Goal: Answer question/provide support

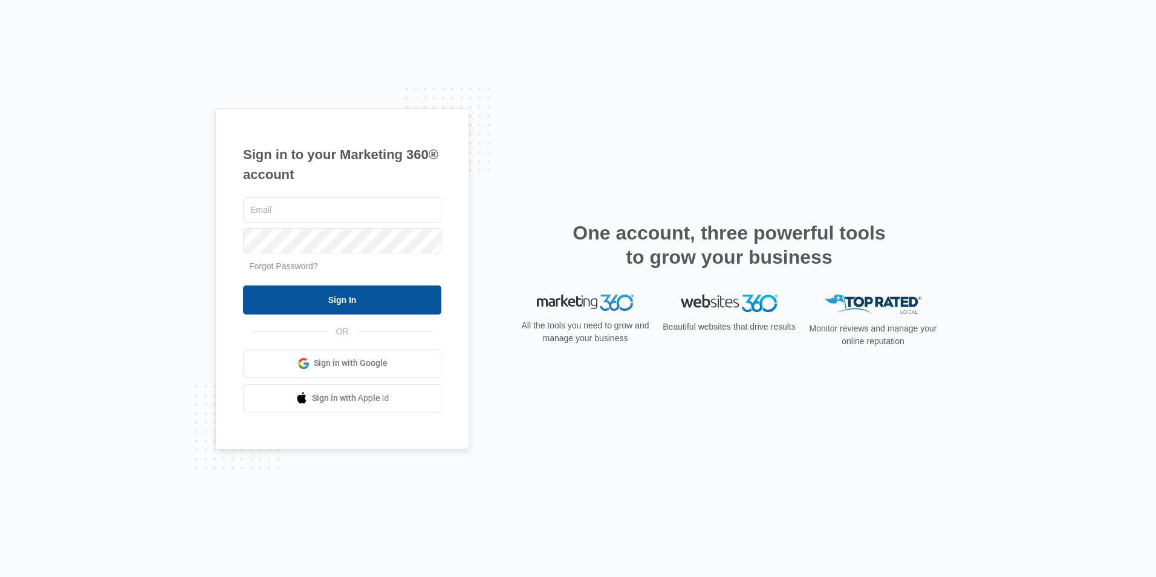
type input "[EMAIL_ADDRESS][DOMAIN_NAME]"
click at [371, 297] on input "Sign In" at bounding box center [342, 299] width 198 height 29
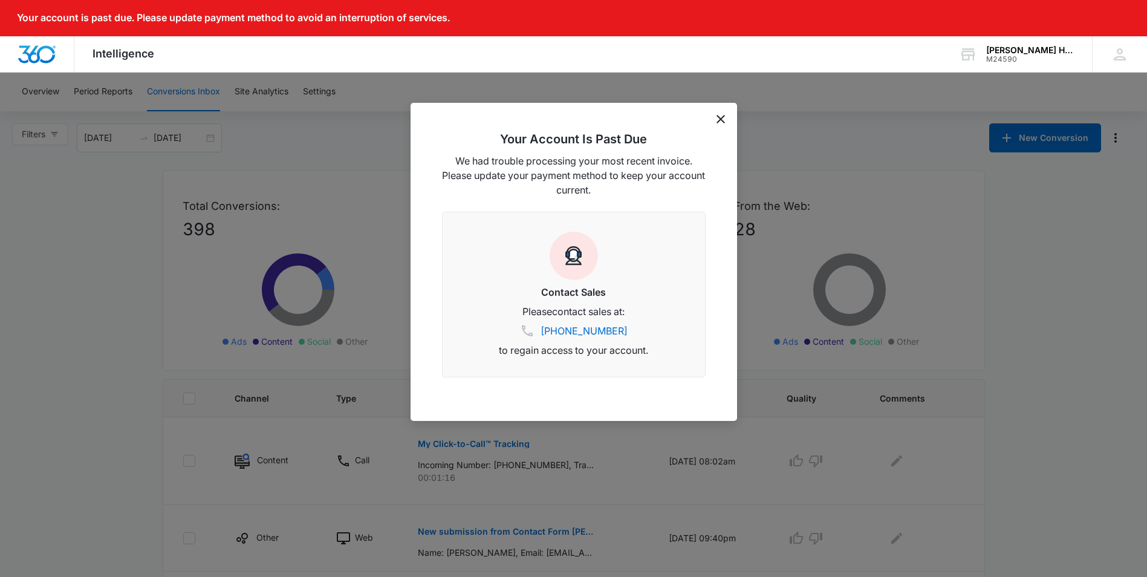
click at [724, 120] on icon "dismiss this dialog" at bounding box center [720, 119] width 8 height 8
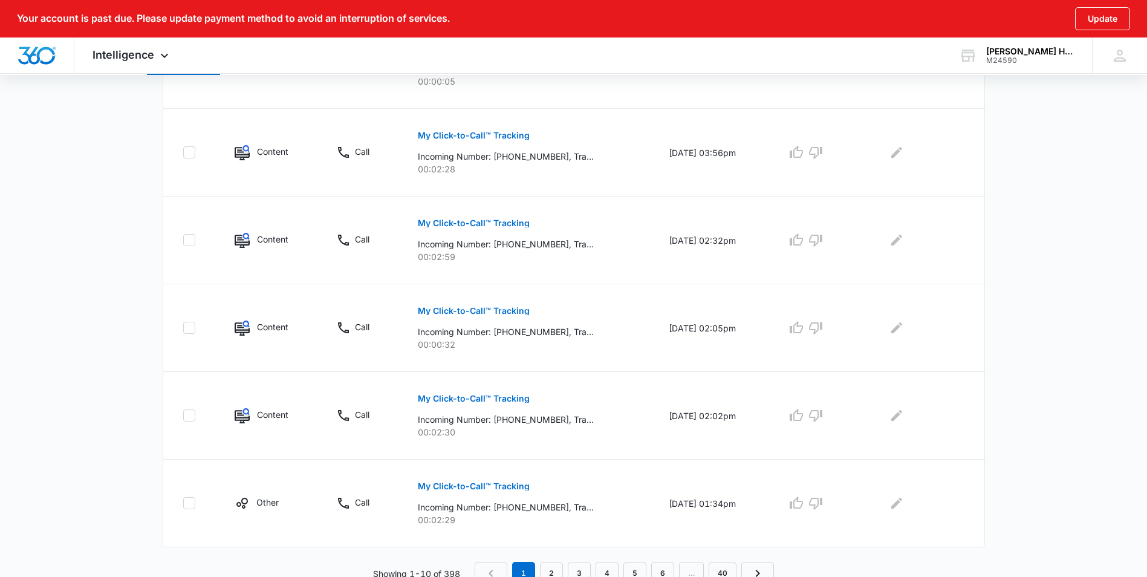
scroll to position [733, 0]
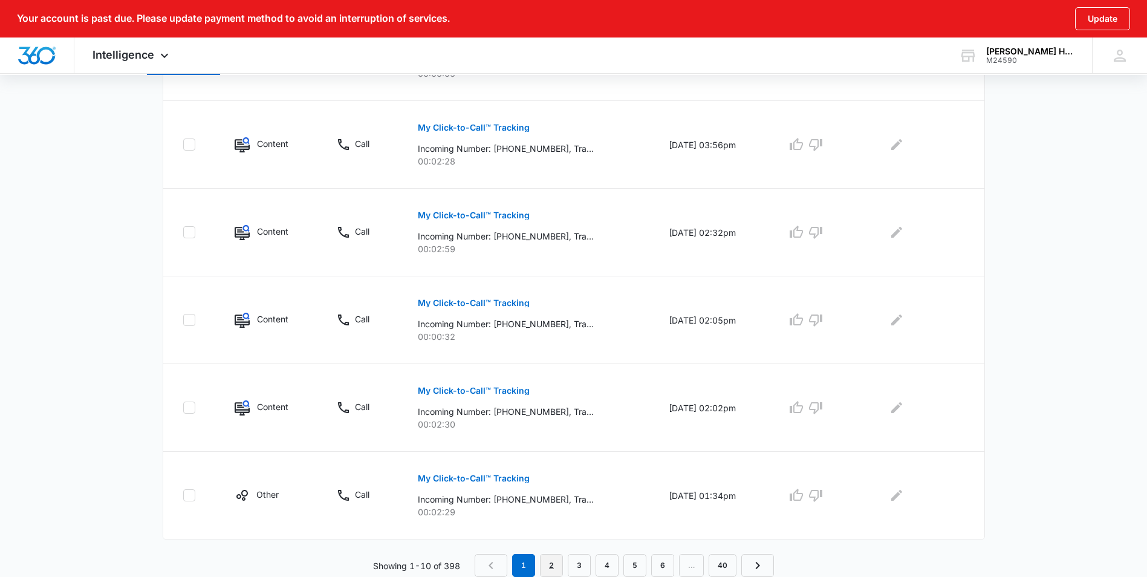
click at [555, 559] on link "2" at bounding box center [551, 565] width 23 height 23
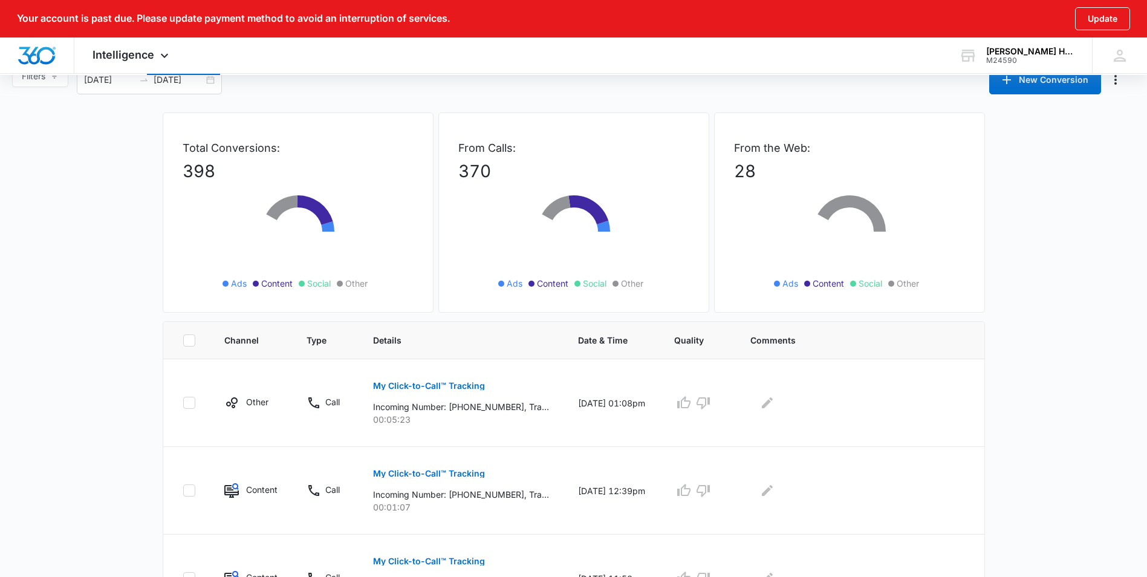
scroll to position [242, 0]
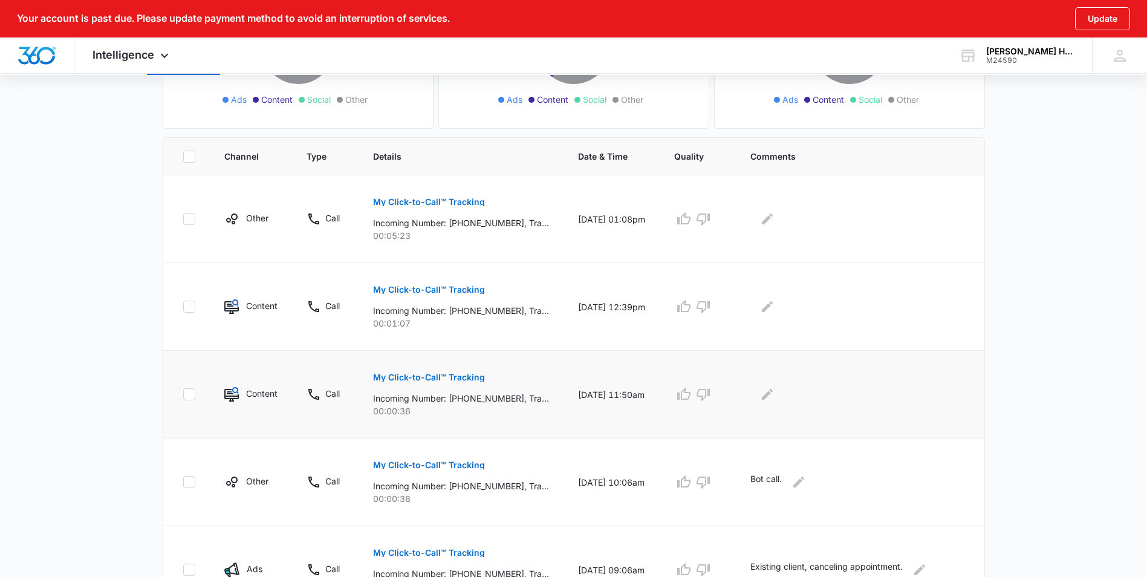
click at [460, 387] on button "My Click-to-Call™ Tracking" at bounding box center [429, 377] width 112 height 29
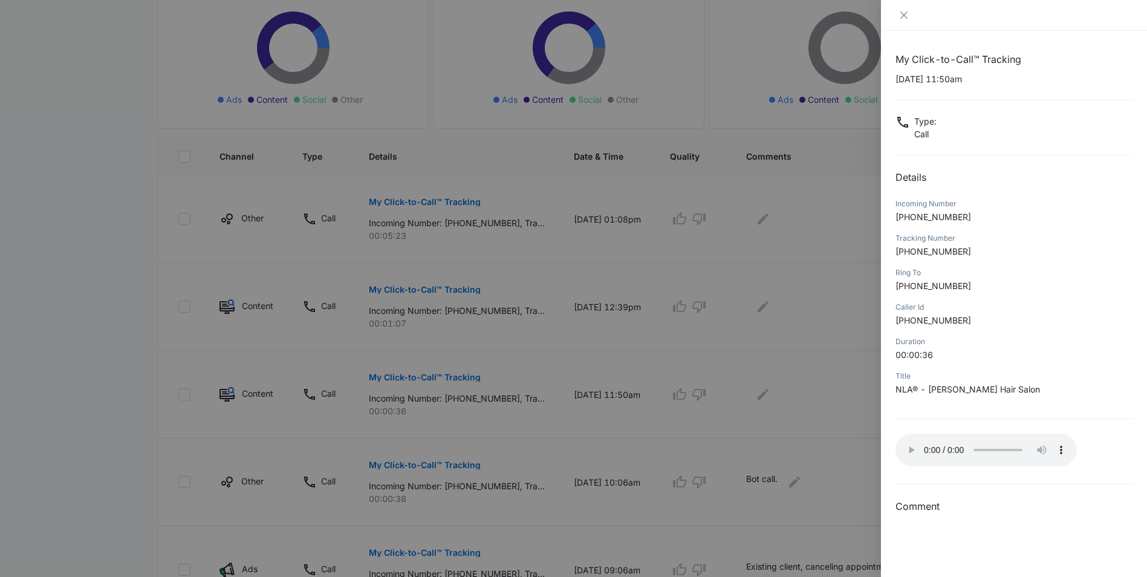
drag, startPoint x: 792, startPoint y: 424, endPoint x: 762, endPoint y: 405, distance: 35.1
click at [782, 418] on div at bounding box center [573, 288] width 1147 height 577
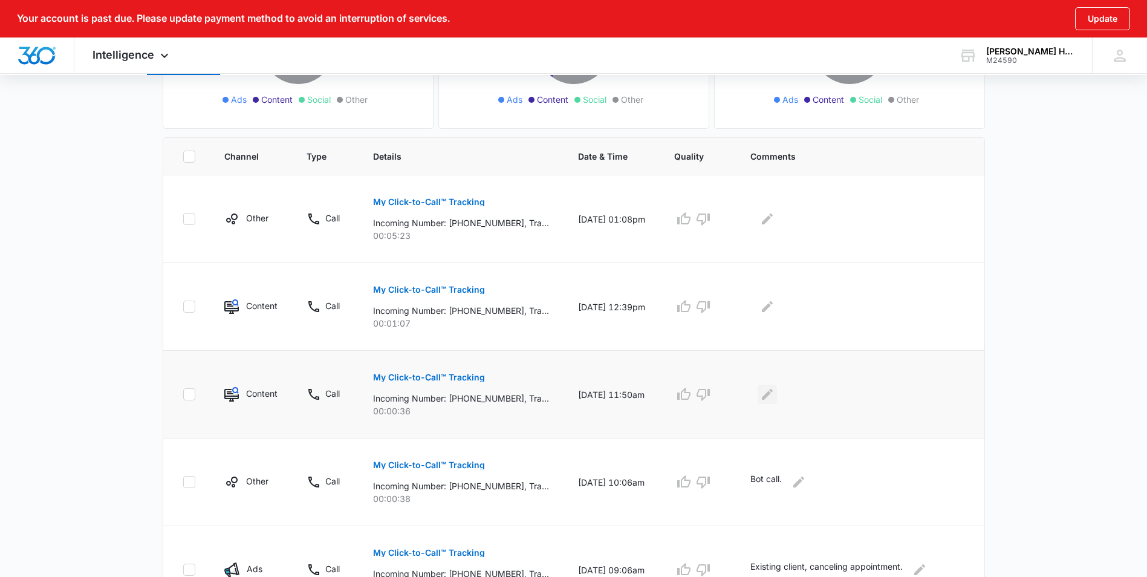
drag, startPoint x: 770, startPoint y: 396, endPoint x: 786, endPoint y: 402, distance: 17.4
click at [772, 396] on div at bounding box center [857, 393] width 214 height 19
click at [777, 402] on button "Edit Comments" at bounding box center [766, 393] width 19 height 19
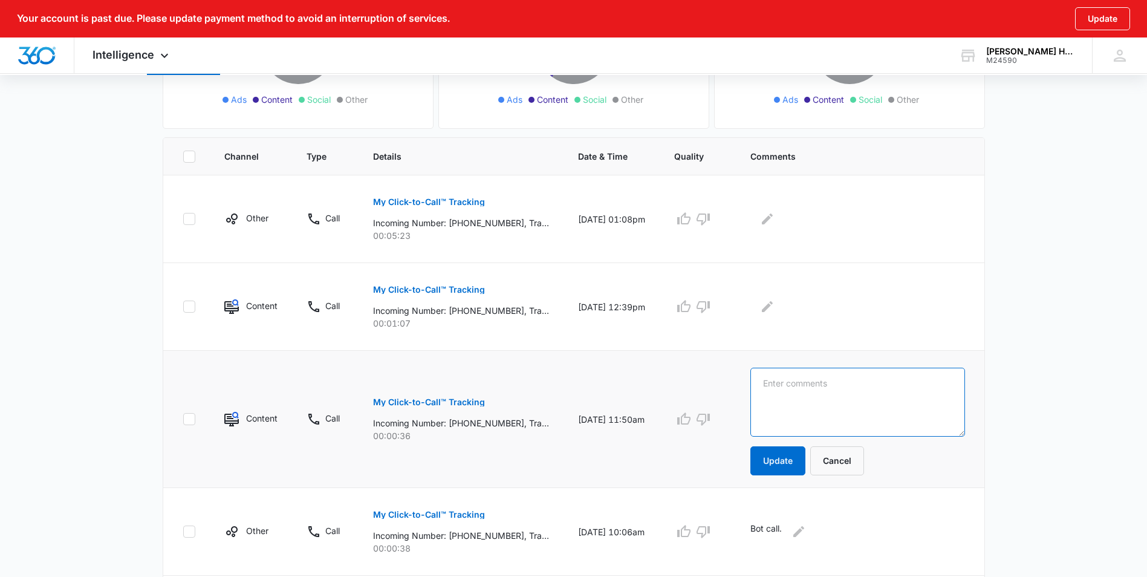
click at [891, 427] on textarea at bounding box center [857, 402] width 214 height 69
type textarea "Existing client, setting up hair pick up."
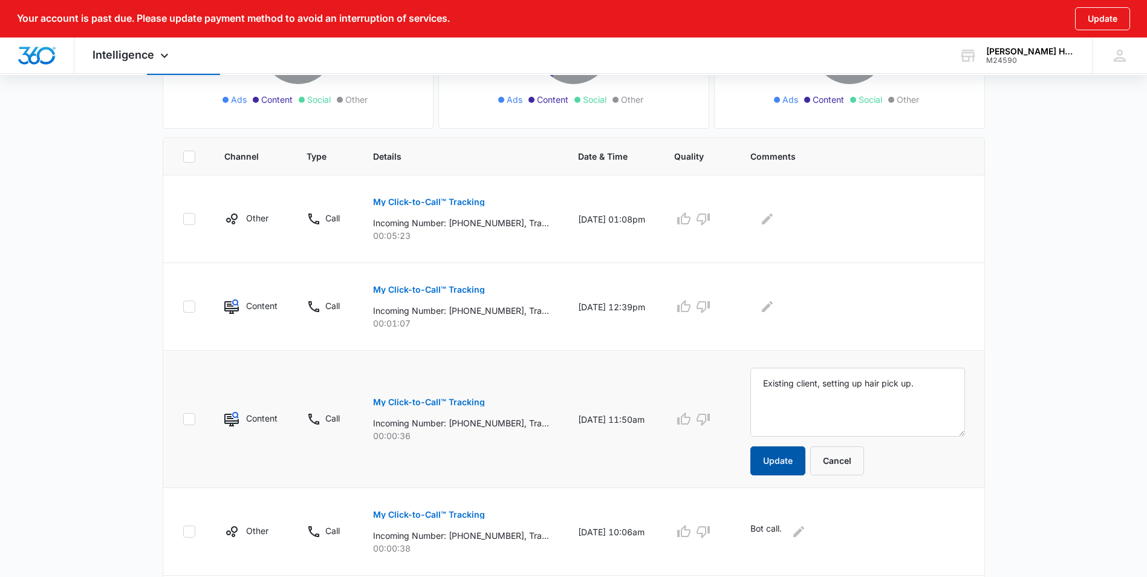
click at [805, 467] on button "Update" at bounding box center [777, 460] width 55 height 29
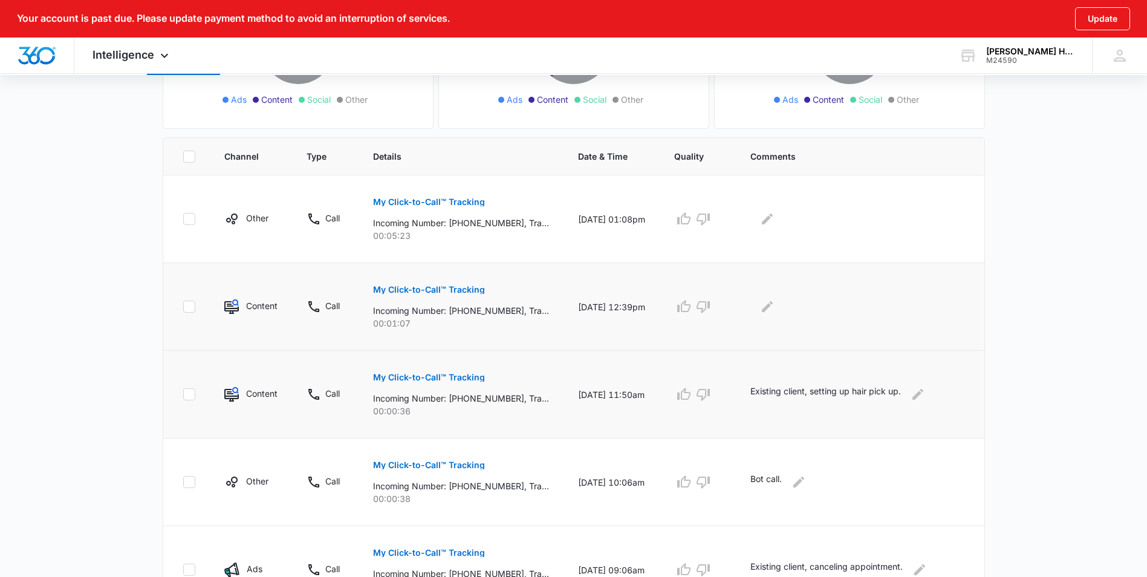
click at [441, 293] on p "My Click-to-Call™ Tracking" at bounding box center [429, 289] width 112 height 8
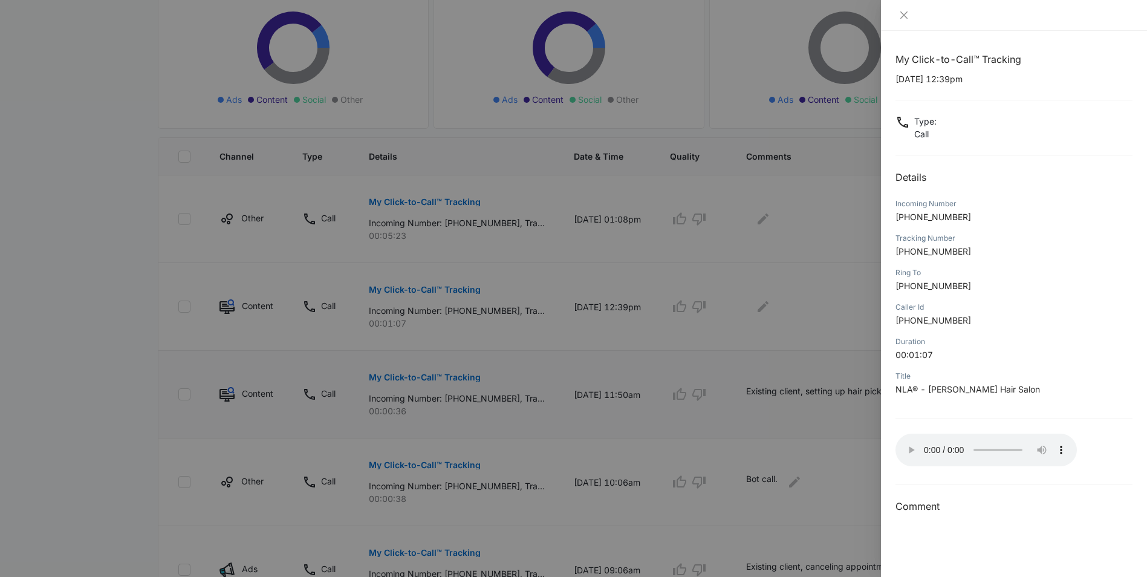
click at [776, 356] on div at bounding box center [573, 288] width 1147 height 577
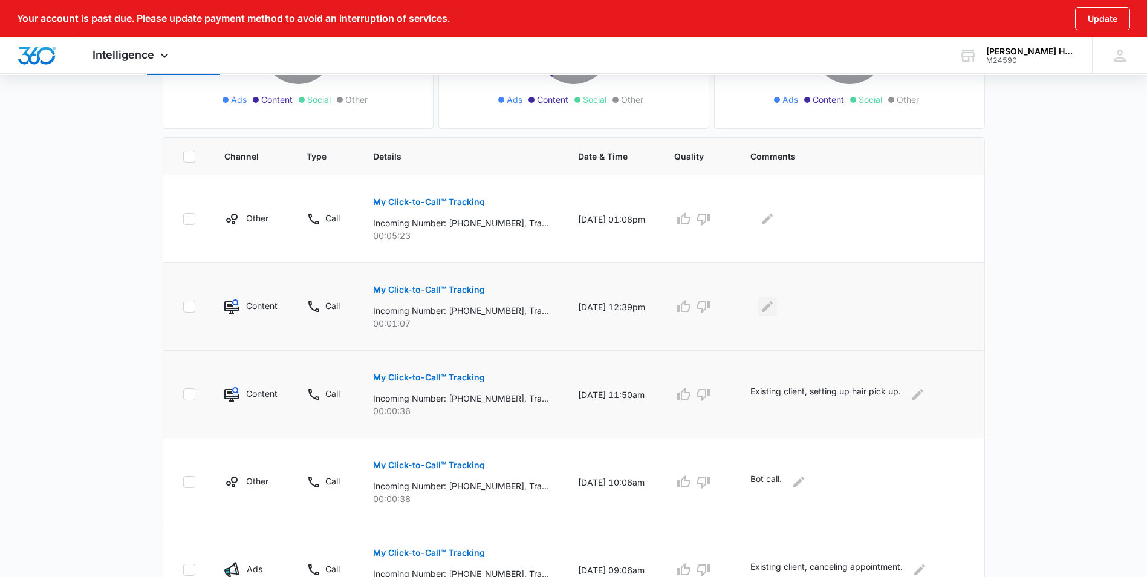
click at [774, 308] on icon "Edit Comments" at bounding box center [767, 306] width 15 height 15
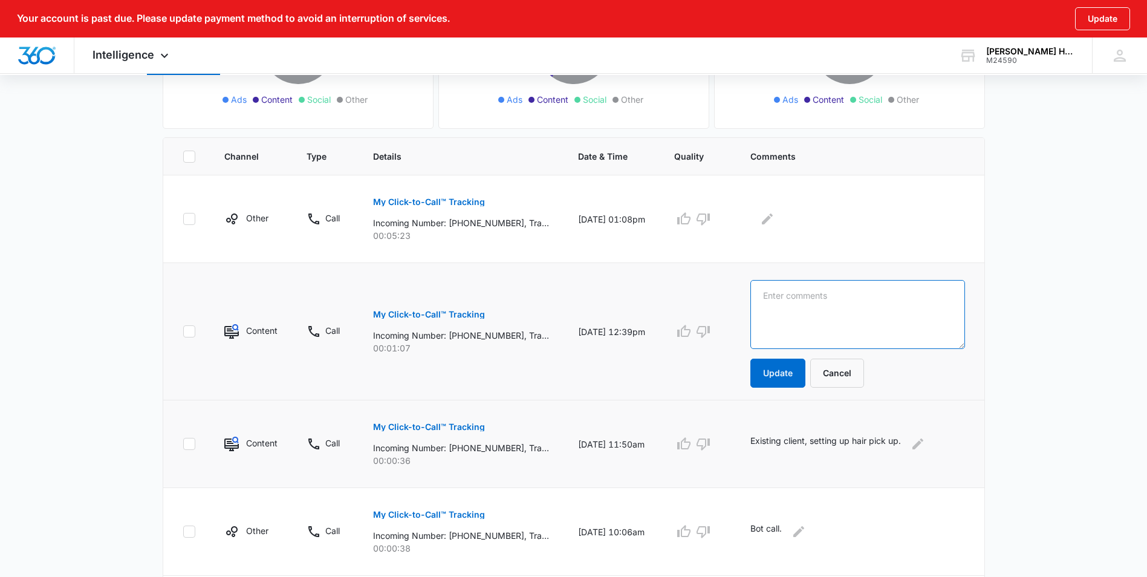
click at [799, 322] on textarea at bounding box center [857, 314] width 214 height 69
type textarea "Existing client, canceling appointment."
click at [805, 377] on button "Update" at bounding box center [777, 372] width 55 height 29
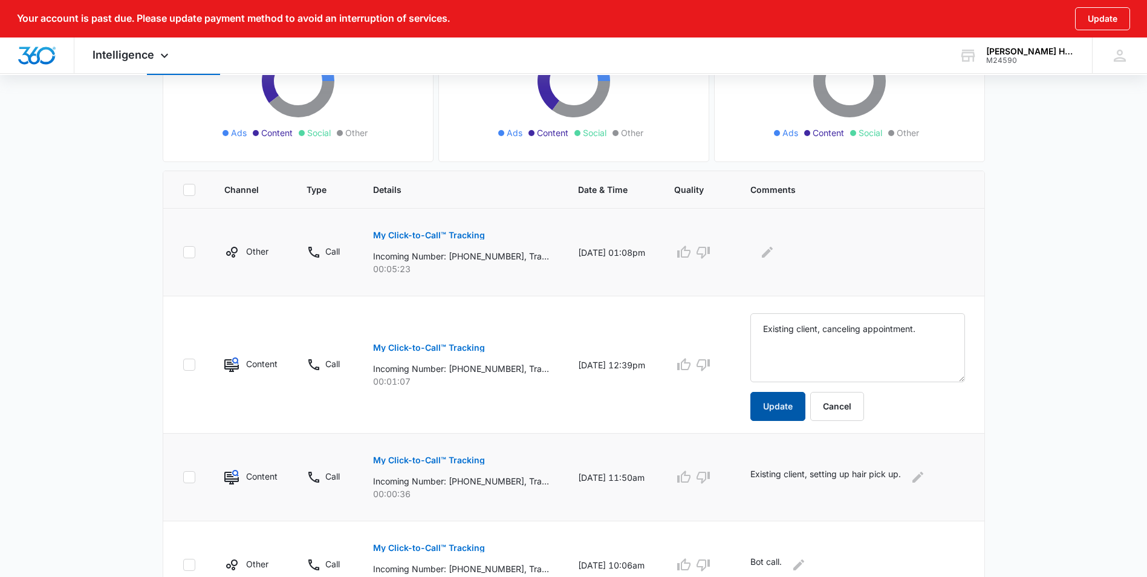
scroll to position [181, 0]
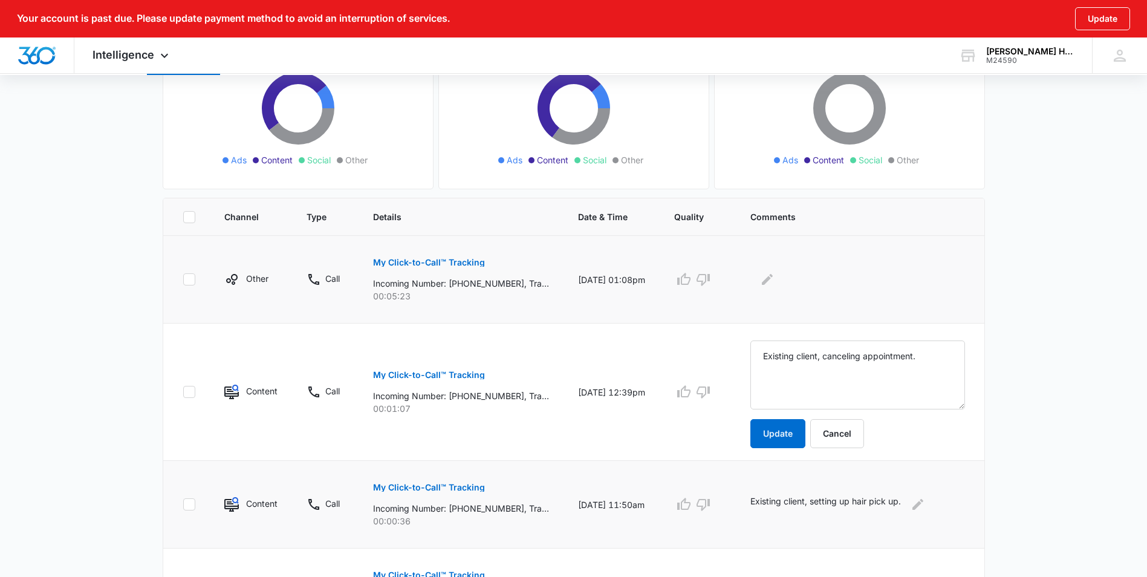
click at [457, 262] on p "My Click-to-Call™ Tracking" at bounding box center [429, 262] width 112 height 8
